Goal: Information Seeking & Learning: Learn about a topic

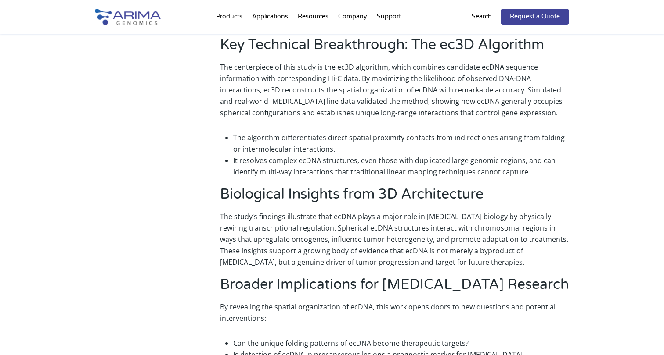
scroll to position [317, 0]
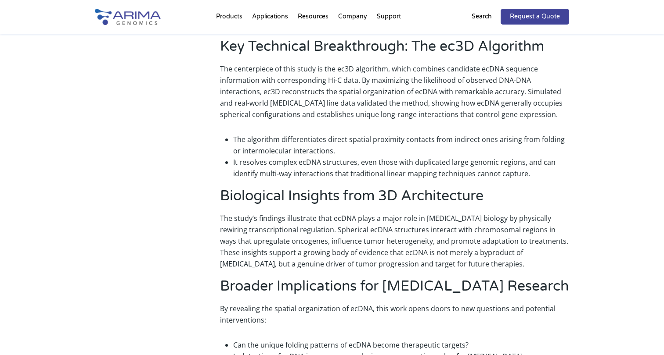
click at [493, 93] on p "The centerpiece of this study is the ec3D algorithm, which combines candidate e…" at bounding box center [394, 95] width 349 height 64
click at [283, 103] on p "The centerpiece of this study is the ec3D algorithm, which combines candidate e…" at bounding box center [394, 95] width 349 height 64
click at [364, 134] on p "The algorithm differentiates direct spatial proximity contacts from indirect on…" at bounding box center [401, 145] width 336 height 23
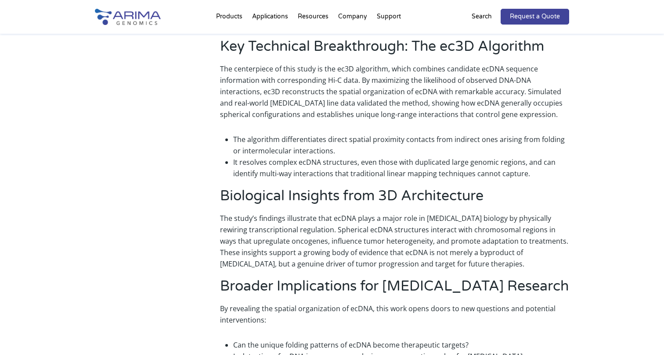
click at [417, 134] on p "The algorithm differentiates direct spatial proximity contacts from indirect on…" at bounding box center [401, 145] width 336 height 23
click at [352, 157] on p "It resolves complex ecDNA structures, even those with duplicated large genomic …" at bounding box center [401, 168] width 336 height 23
click at [406, 157] on p "It resolves complex ecDNA structures, even those with duplicated large genomic …" at bounding box center [401, 168] width 336 height 23
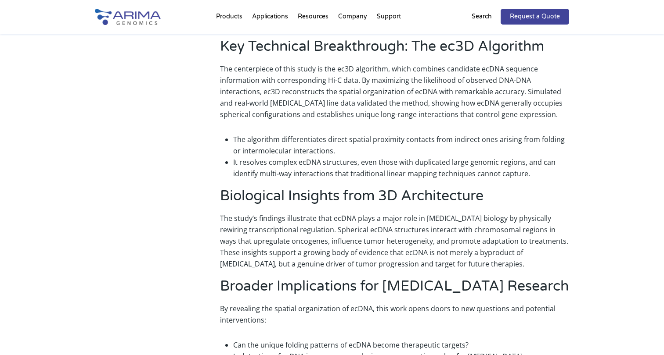
click at [406, 157] on p "It resolves complex ecDNA structures, even those with duplicated large genomic …" at bounding box center [401, 168] width 336 height 23
click at [450, 157] on p "It resolves complex ecDNA structures, even those with duplicated large genomic …" at bounding box center [401, 168] width 336 height 23
click at [304, 170] on ul "The algorithm differentiates direct spatial proximity contacts from indirect on…" at bounding box center [394, 156] width 349 height 59
